Goal: Transaction & Acquisition: Purchase product/service

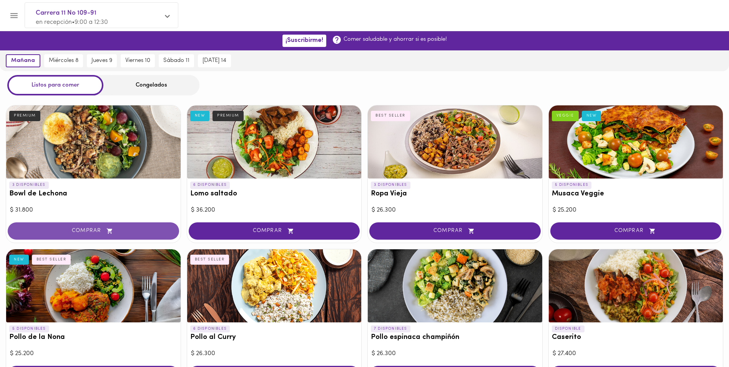
click at [96, 232] on span "COMPRAR" at bounding box center [93, 231] width 152 height 7
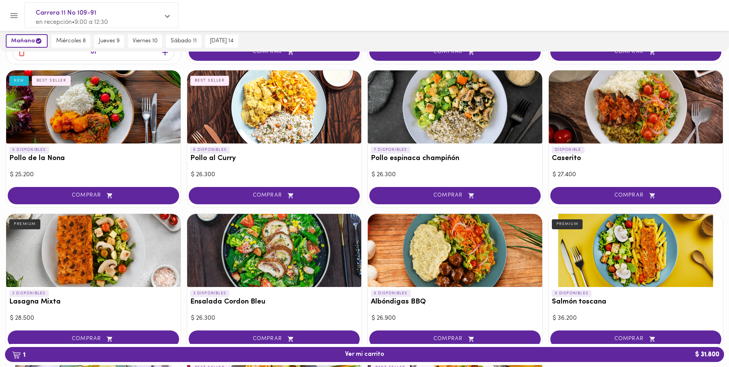
scroll to position [192, 0]
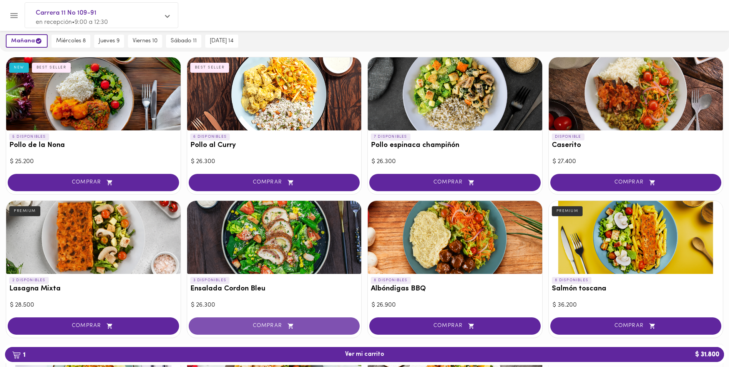
click at [271, 327] on span "COMPRAR" at bounding box center [274, 325] width 152 height 7
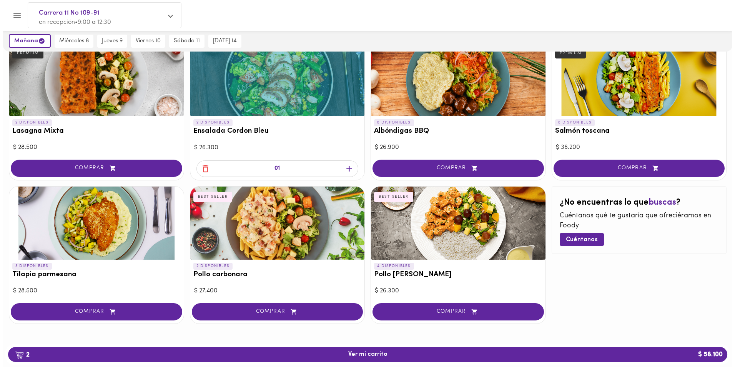
scroll to position [351, 0]
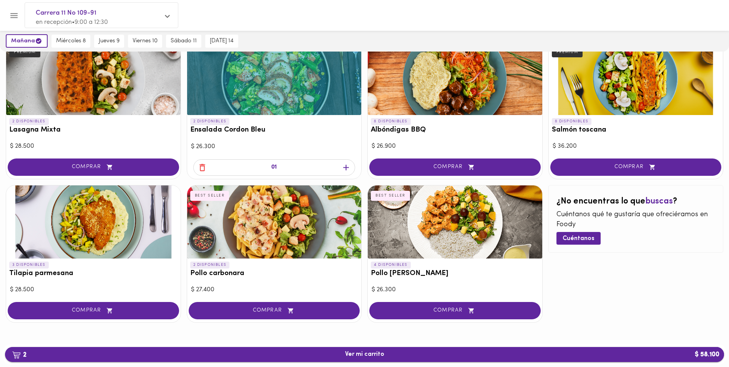
click at [358, 352] on span "2 Ver mi carrito $ 58.100" at bounding box center [364, 354] width 39 height 7
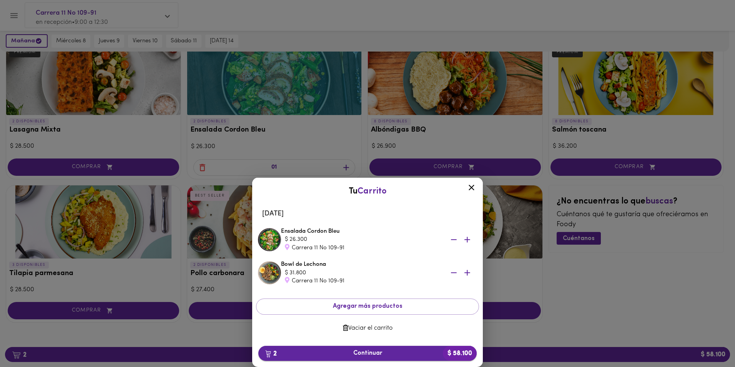
click at [376, 356] on span "2 Continuar $ 58.100" at bounding box center [367, 352] width 206 height 7
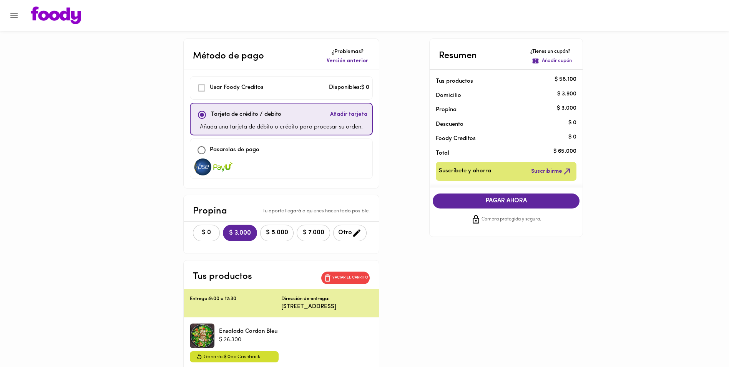
click at [202, 166] on img at bounding box center [202, 166] width 19 height 17
checkbox input "false"
checkbox input "true"
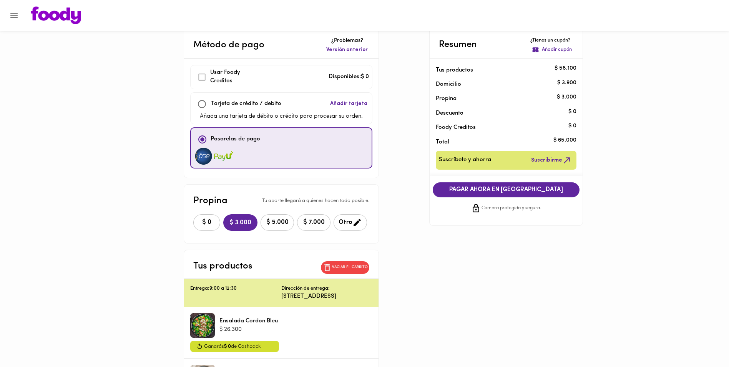
scroll to position [10, 0]
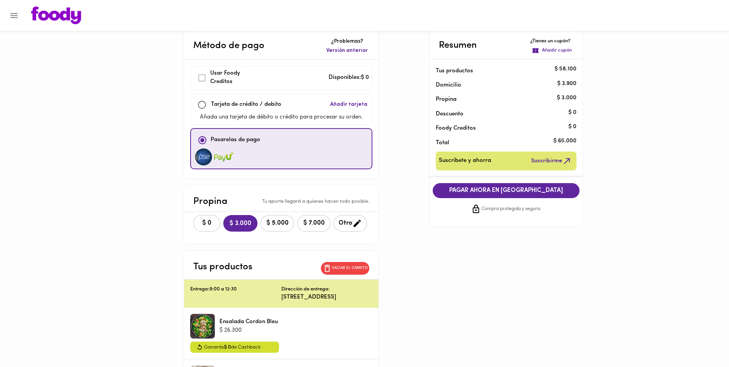
click at [541, 161] on span "Suscribirme" at bounding box center [551, 161] width 41 height 10
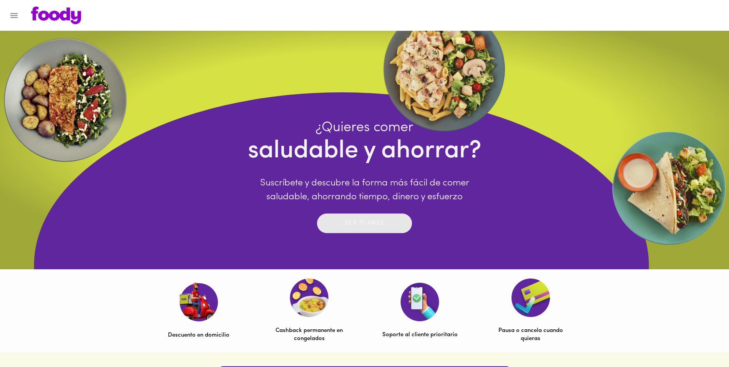
click at [367, 226] on p "Ver planes" at bounding box center [365, 223] width 40 height 9
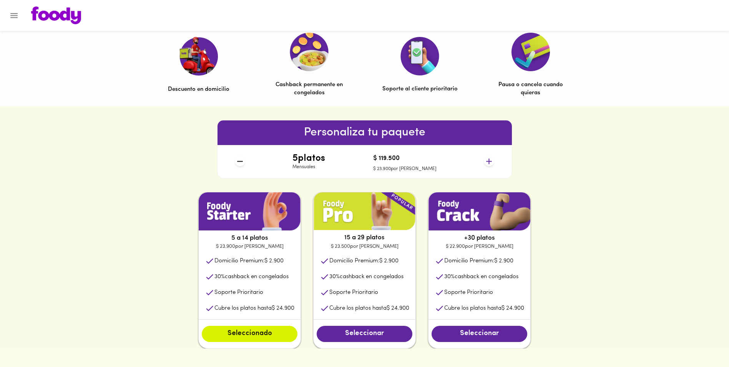
scroll to position [269, 0]
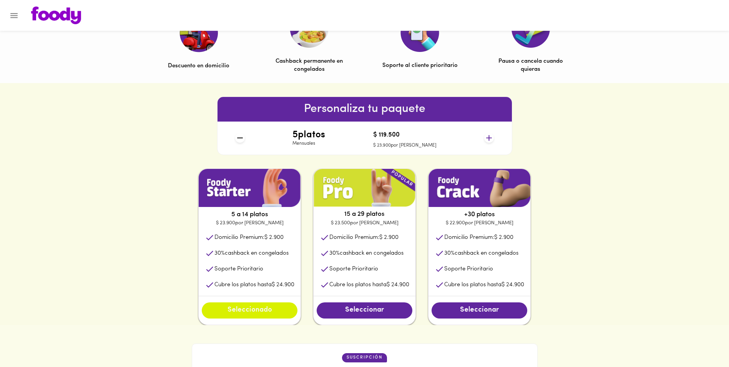
click at [247, 314] on span "Seleccionado" at bounding box center [249, 310] width 80 height 8
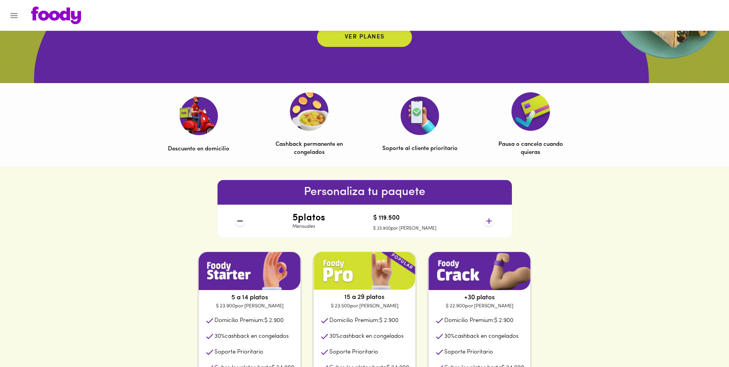
scroll to position [110, 0]
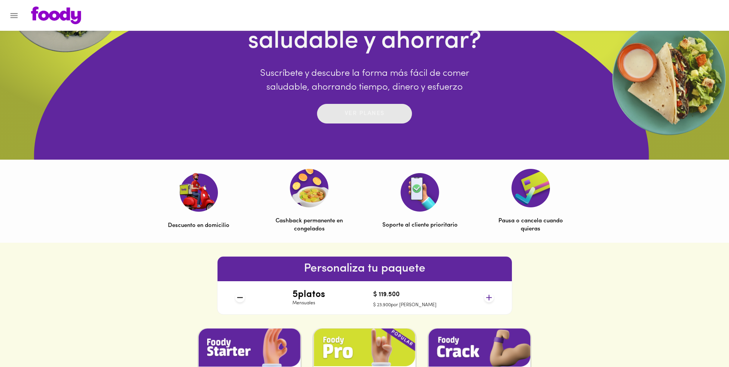
click at [362, 111] on p "Ver planes" at bounding box center [365, 113] width 40 height 9
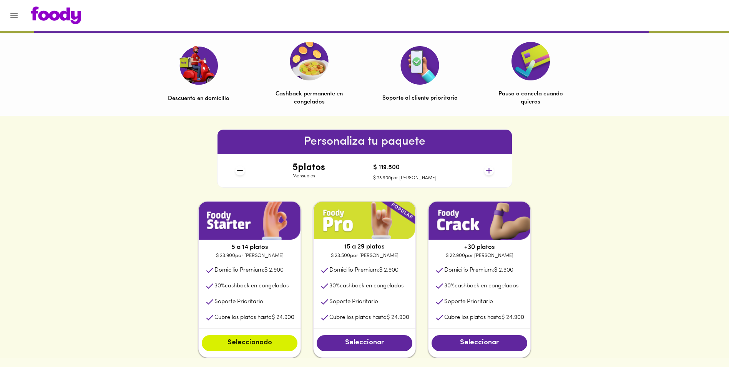
scroll to position [269, 0]
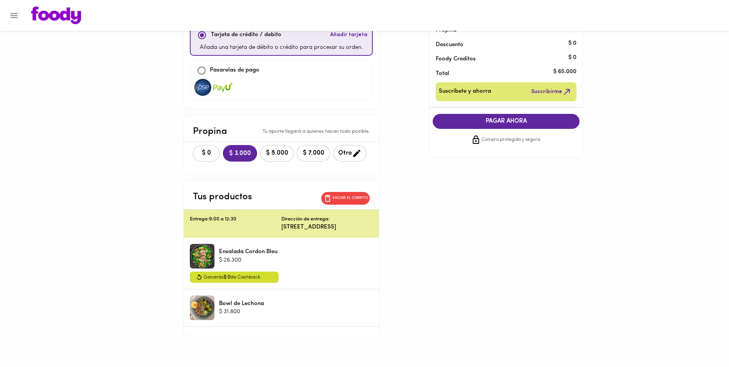
scroll to position [87, 0]
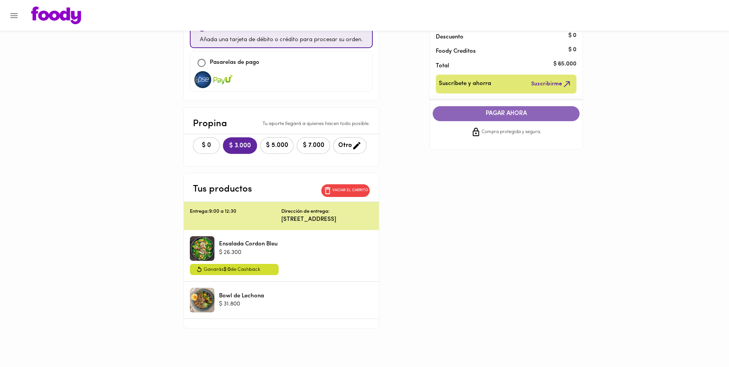
click at [521, 113] on span "PAGAR AHORA" at bounding box center [505, 113] width 131 height 7
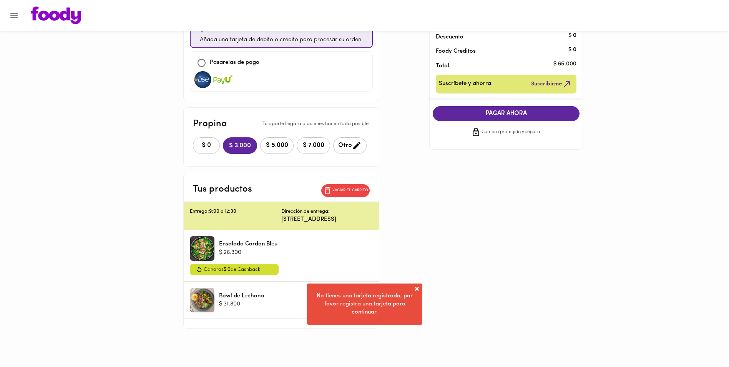
click at [415, 285] on span at bounding box center [417, 289] width 8 height 8
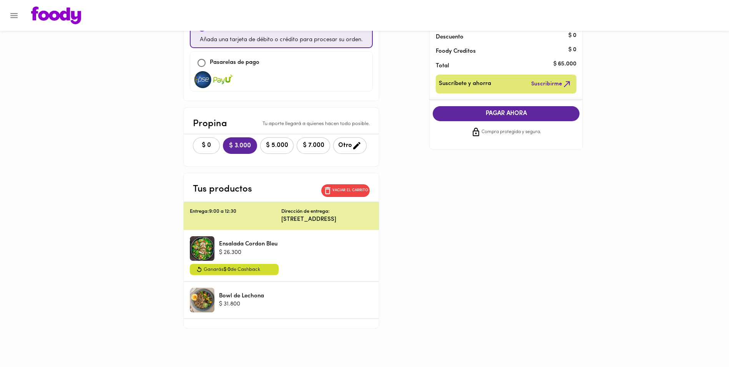
click at [201, 75] on img at bounding box center [202, 79] width 19 height 17
checkbox input "false"
checkbox input "true"
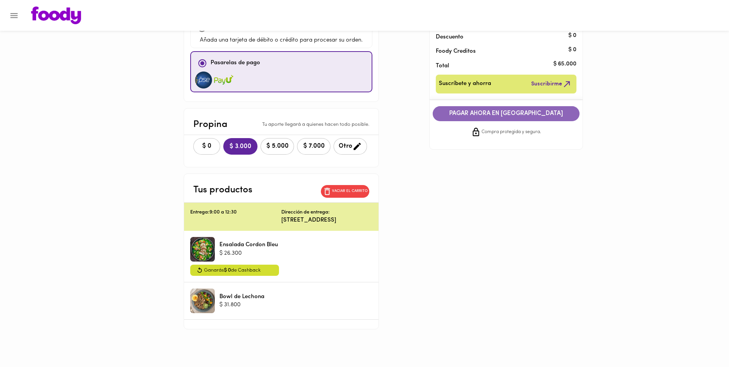
click at [503, 110] on span "PAGAR AHORA EN PASARELA" at bounding box center [505, 113] width 131 height 7
